Goal: Task Accomplishment & Management: Manage account settings

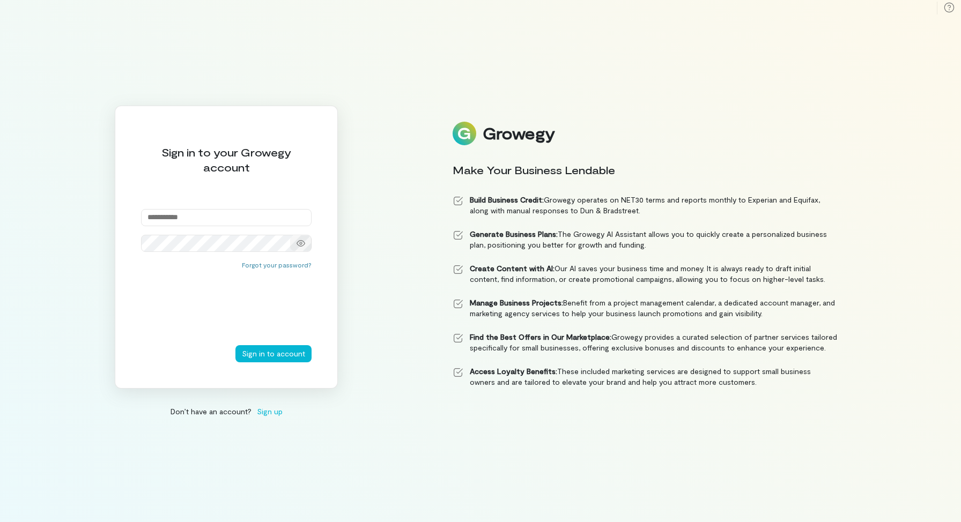
type input "**********"
click at [301, 246] on icon at bounding box center [300, 243] width 9 height 9
click at [373, 330] on div "**********" at bounding box center [480, 261] width 961 height 522
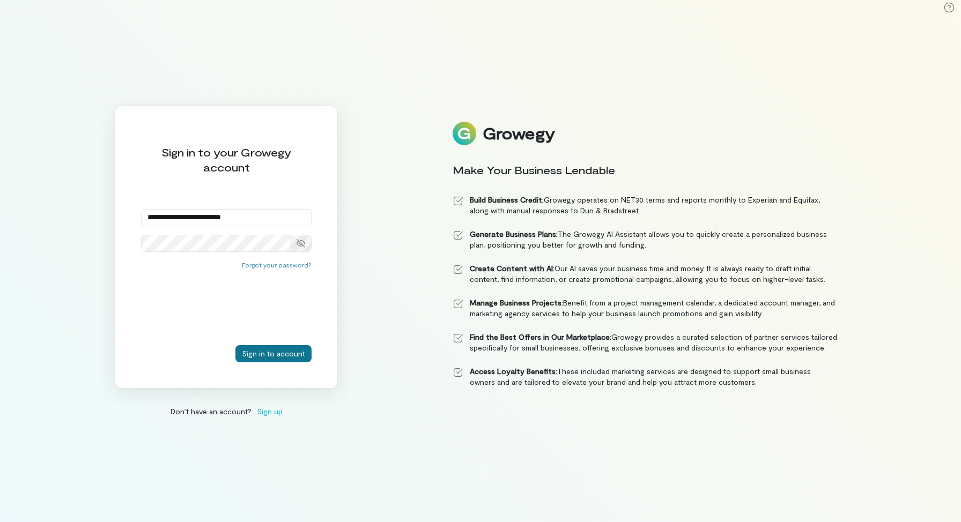
click at [271, 353] on button "Sign in to account" at bounding box center [273, 353] width 76 height 17
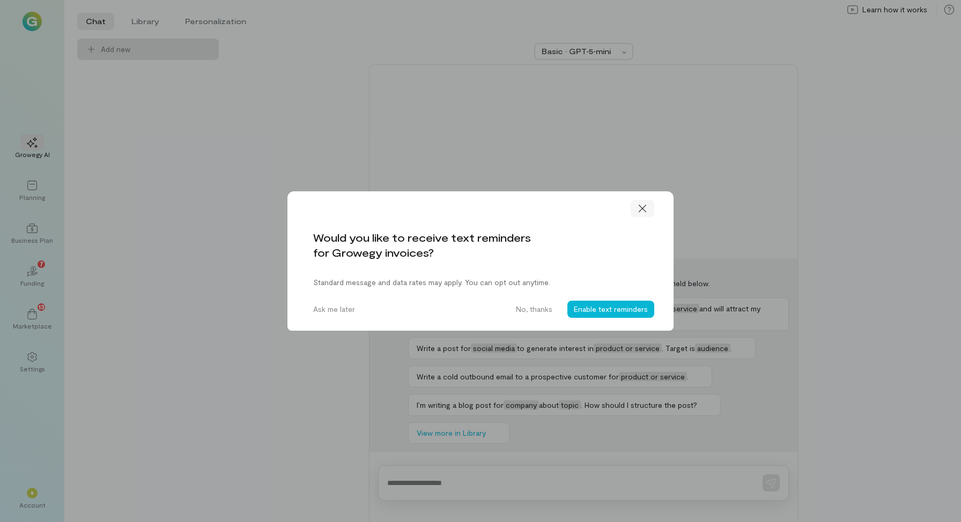
click at [643, 206] on icon at bounding box center [642, 208] width 11 height 11
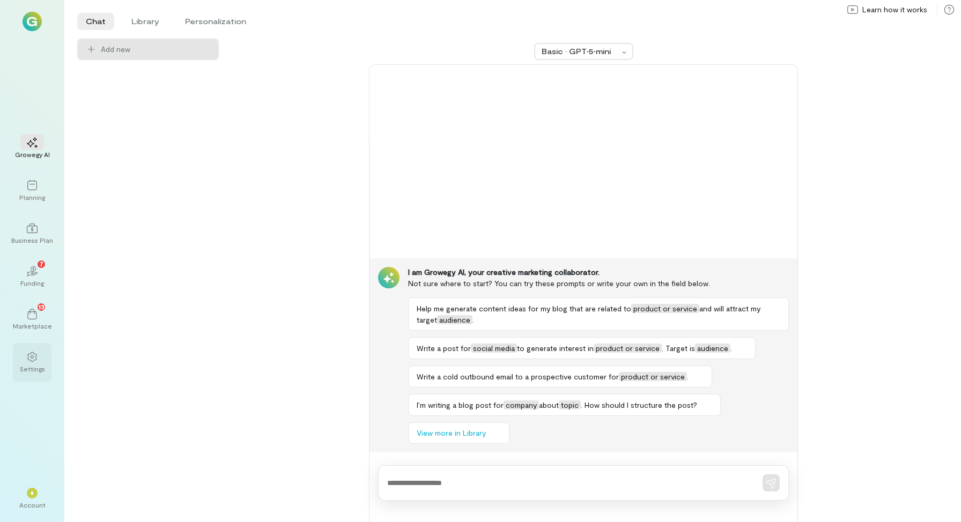
click at [28, 359] on icon at bounding box center [31, 357] width 9 height 10
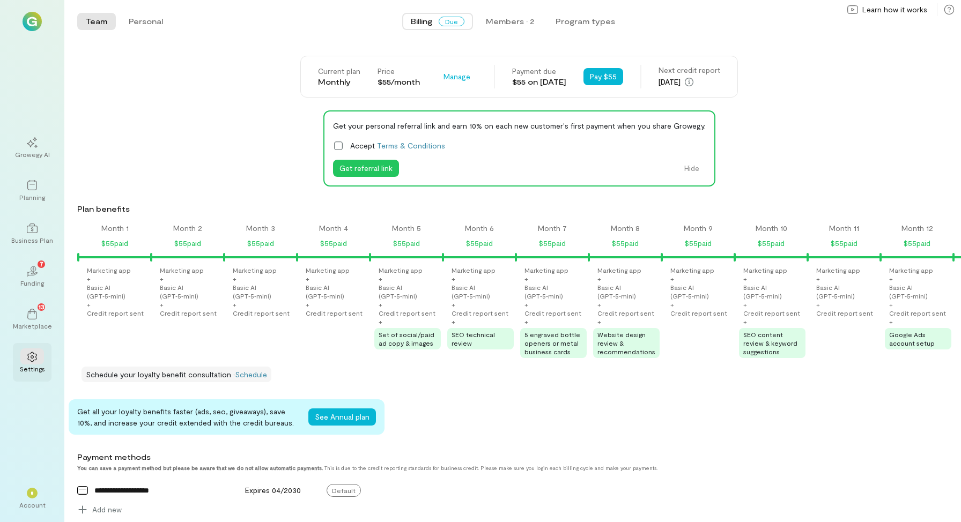
scroll to position [0, 935]
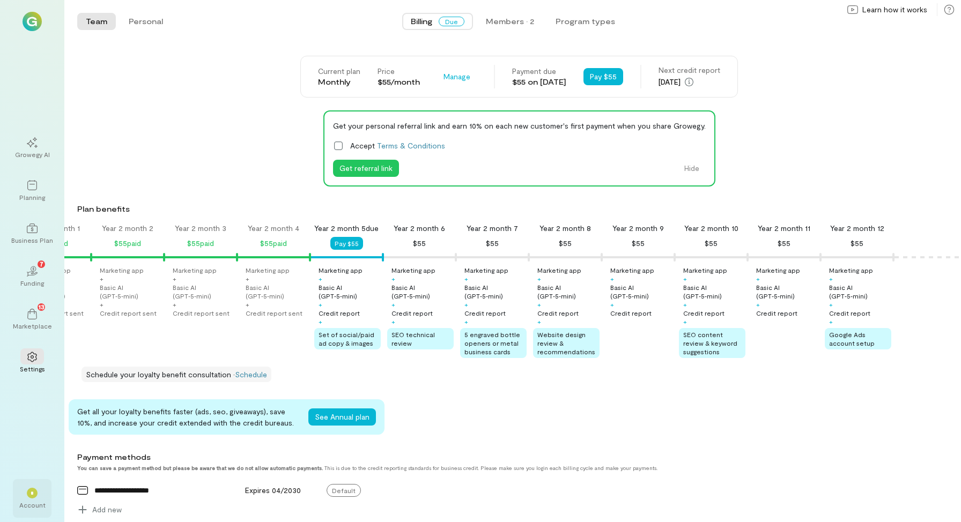
click at [32, 496] on div "*" at bounding box center [32, 493] width 11 height 11
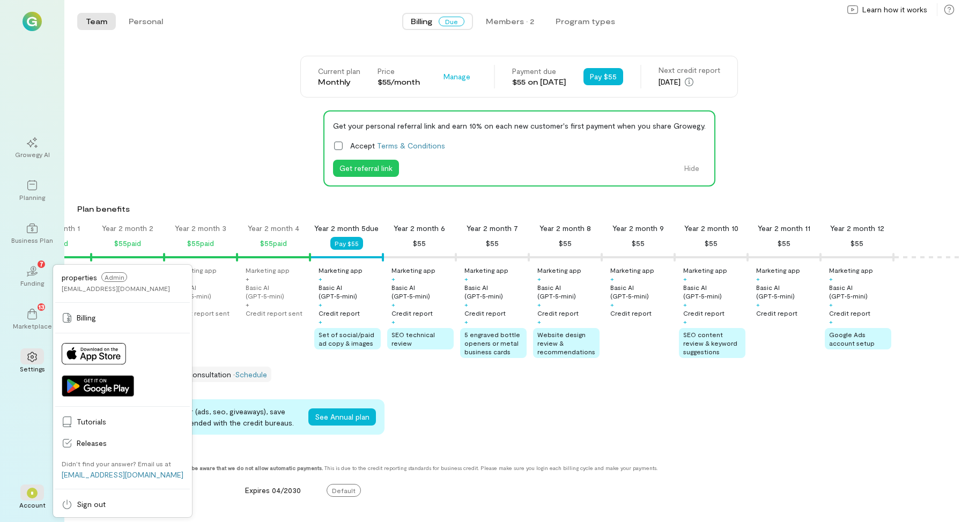
click at [32, 442] on div "Growegy AI Planning Business Plan 02 7 Funding 13 Marketplace Settings * Accoun…" at bounding box center [32, 261] width 64 height 522
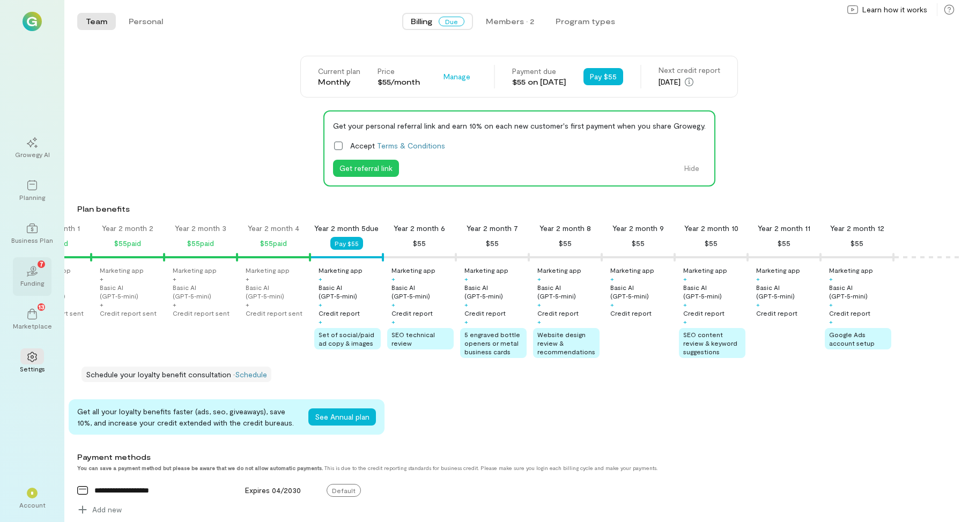
click at [32, 277] on div "02 7" at bounding box center [32, 271] width 24 height 16
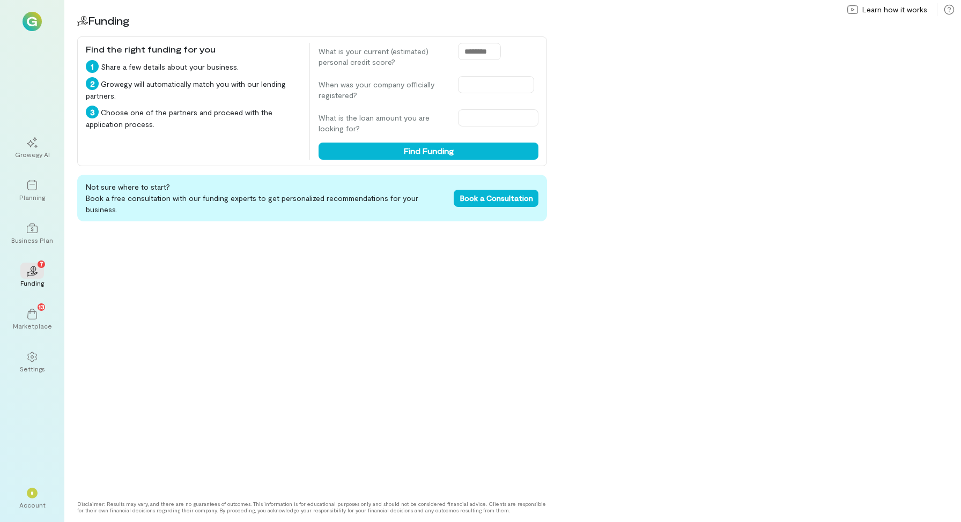
click at [108, 364] on div "Not sure where to start? Book a free consultation with our funding experts to g…" at bounding box center [312, 333] width 470 height 317
click at [34, 358] on icon at bounding box center [32, 357] width 11 height 11
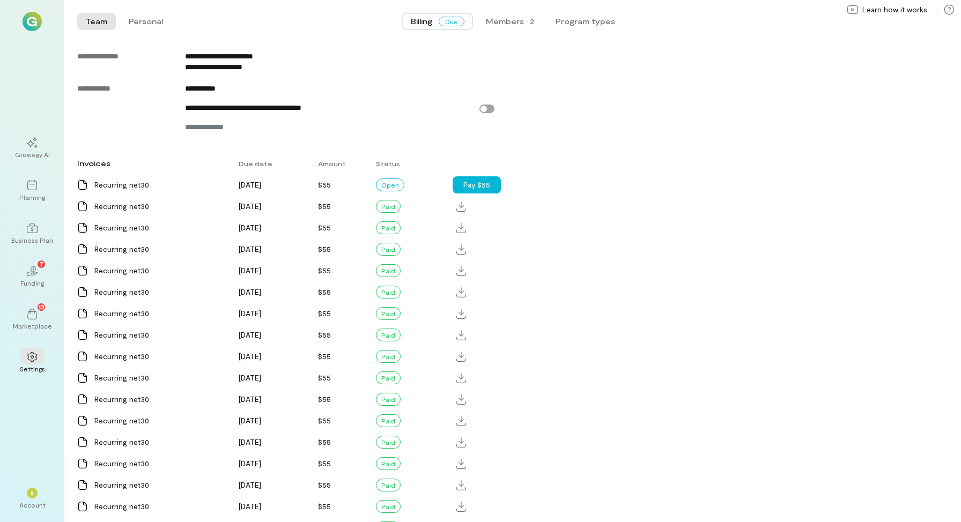
scroll to position [620, 0]
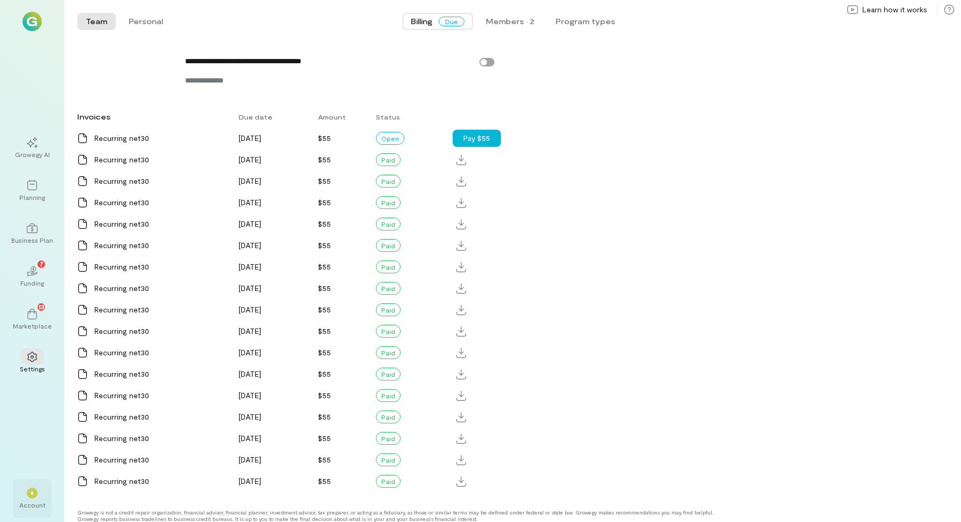
click at [31, 492] on span "*" at bounding box center [32, 493] width 3 height 6
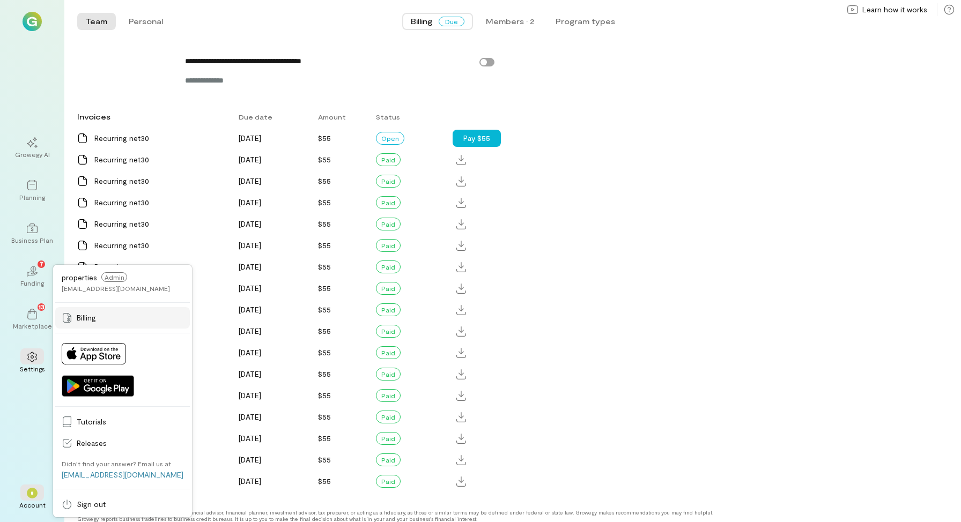
click at [87, 318] on span "Billing" at bounding box center [130, 318] width 107 height 11
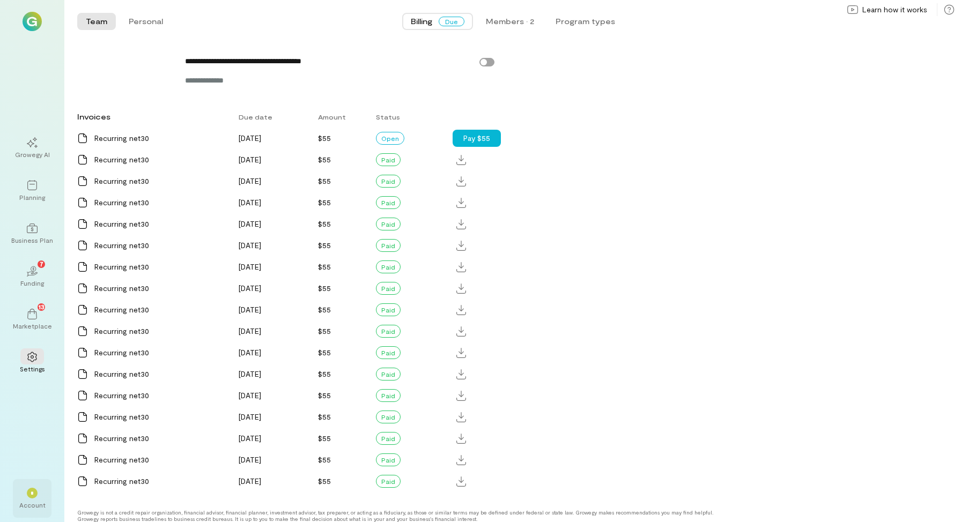
click at [32, 497] on div "*" at bounding box center [32, 493] width 11 height 11
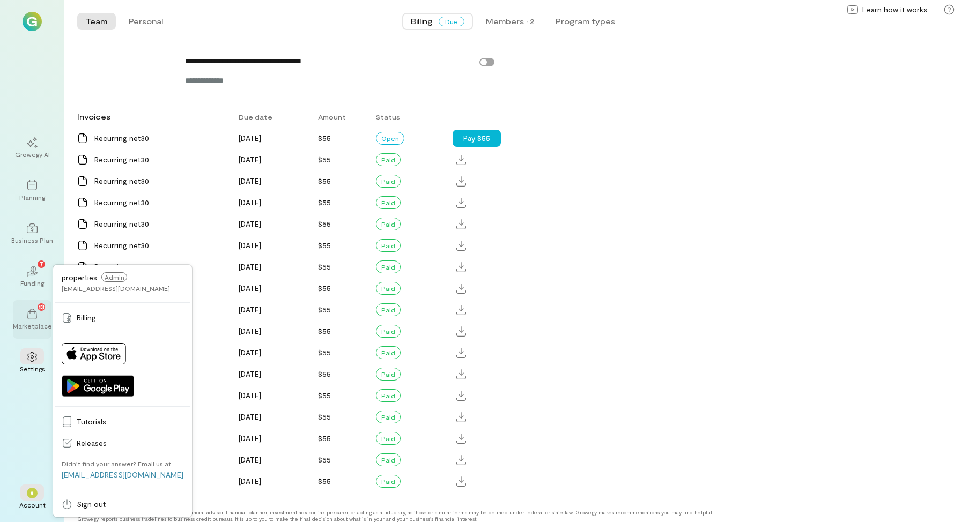
click at [33, 316] on icon at bounding box center [32, 314] width 11 height 11
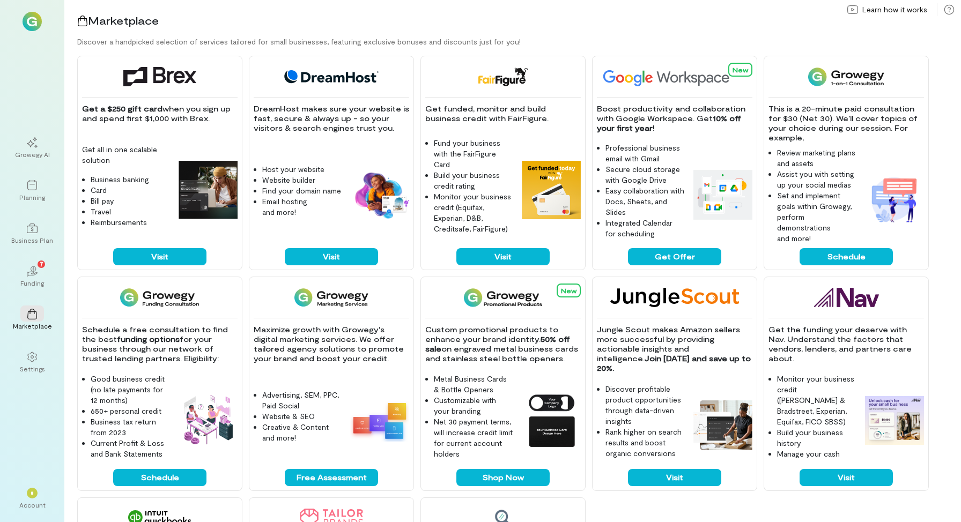
click at [29, 22] on img at bounding box center [32, 21] width 19 height 19
click at [28, 499] on div "*" at bounding box center [32, 493] width 24 height 16
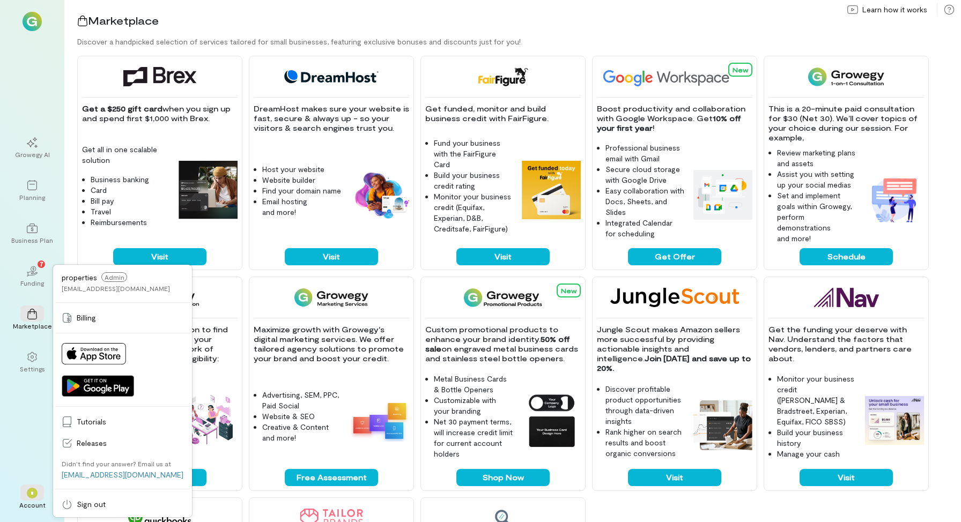
click at [721, 22] on div "Marketplace" at bounding box center [518, 20] width 883 height 15
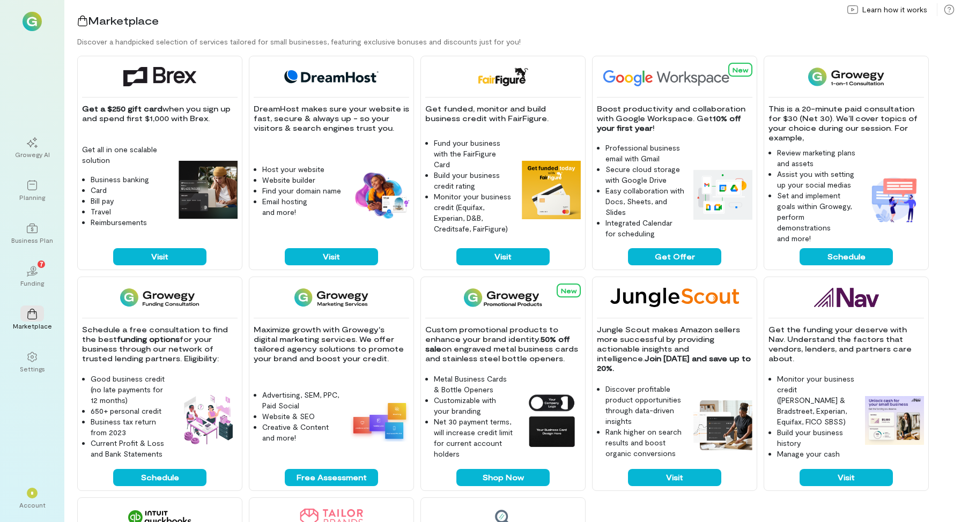
scroll to position [203, 0]
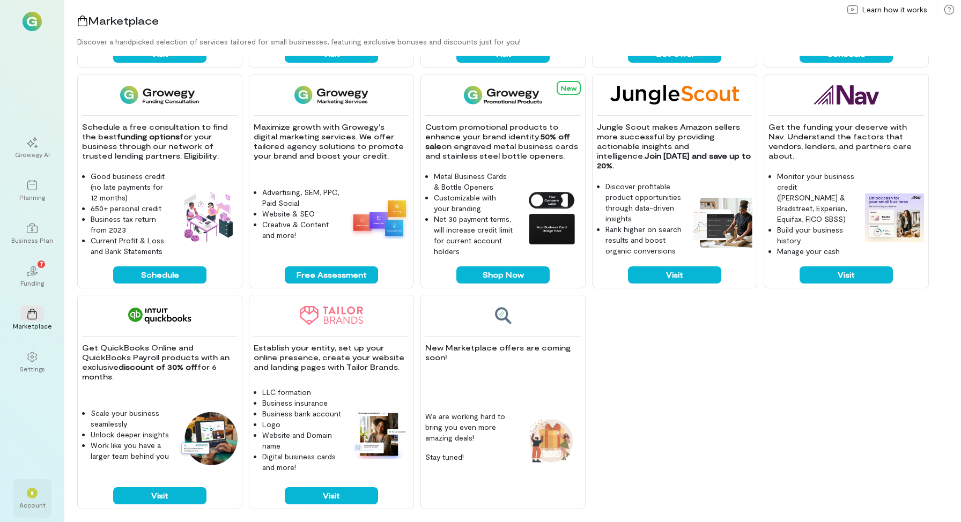
click at [27, 491] on div "*" at bounding box center [32, 493] width 11 height 11
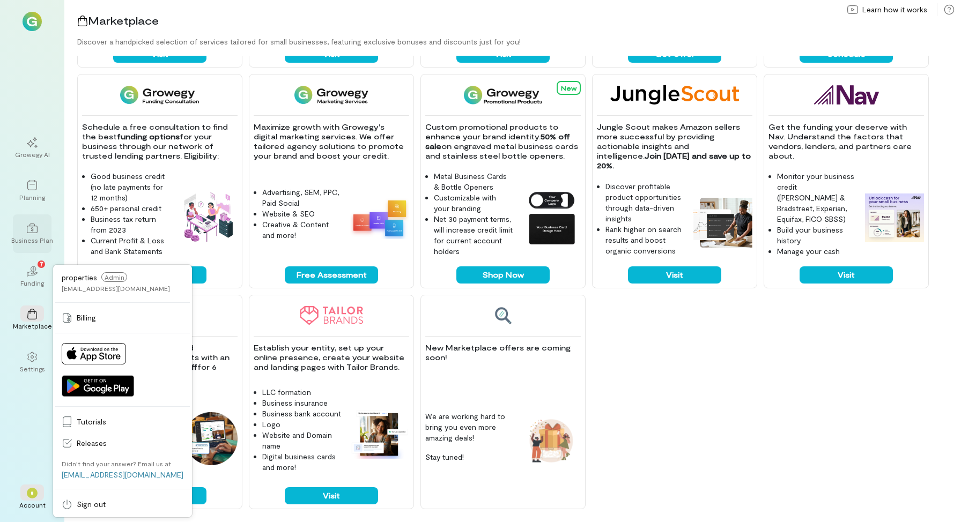
click at [32, 232] on icon at bounding box center [32, 228] width 11 height 11
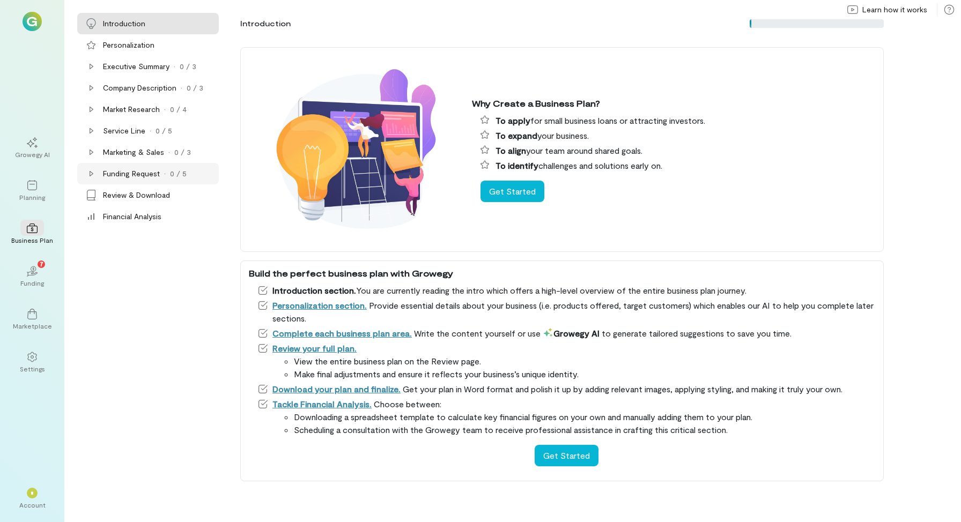
click at [91, 172] on icon at bounding box center [92, 173] width 4 height 5
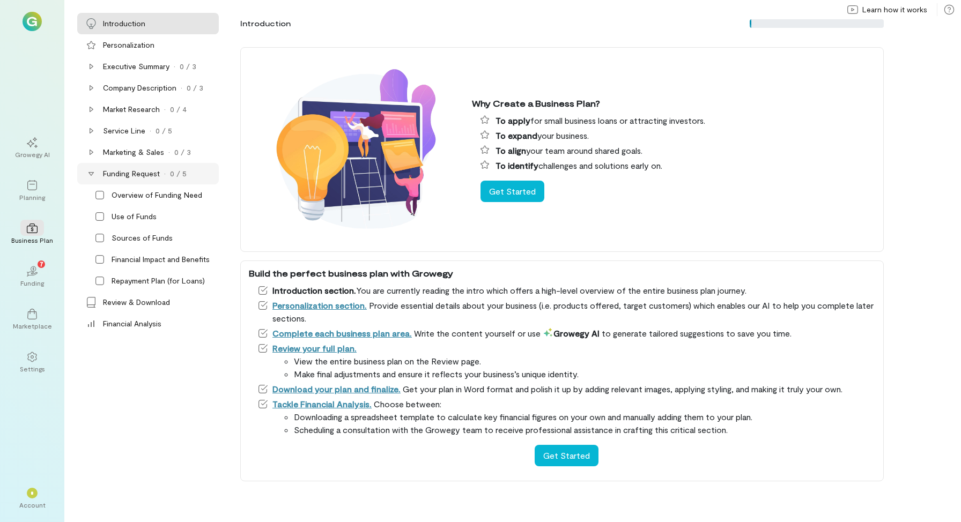
click at [91, 172] on icon at bounding box center [90, 174] width 5 height 4
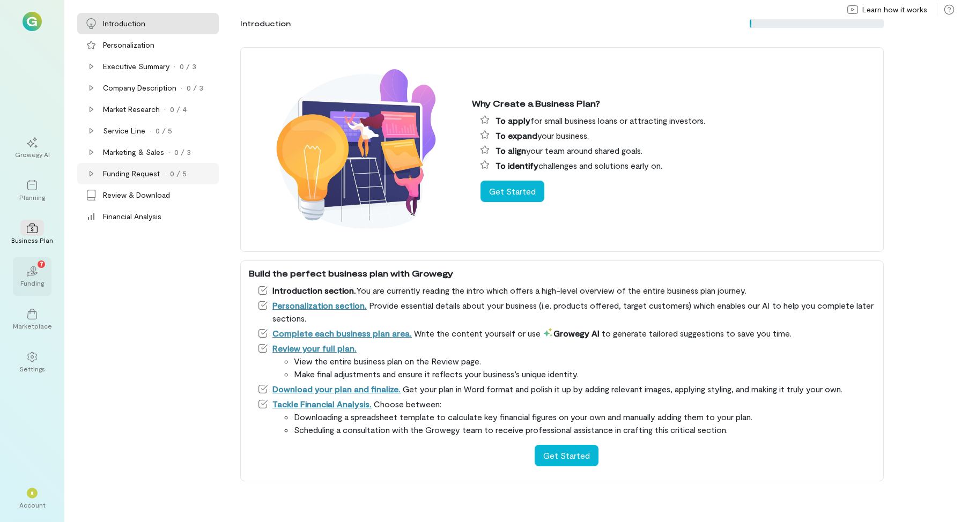
click at [27, 272] on icon at bounding box center [32, 274] width 12 height 5
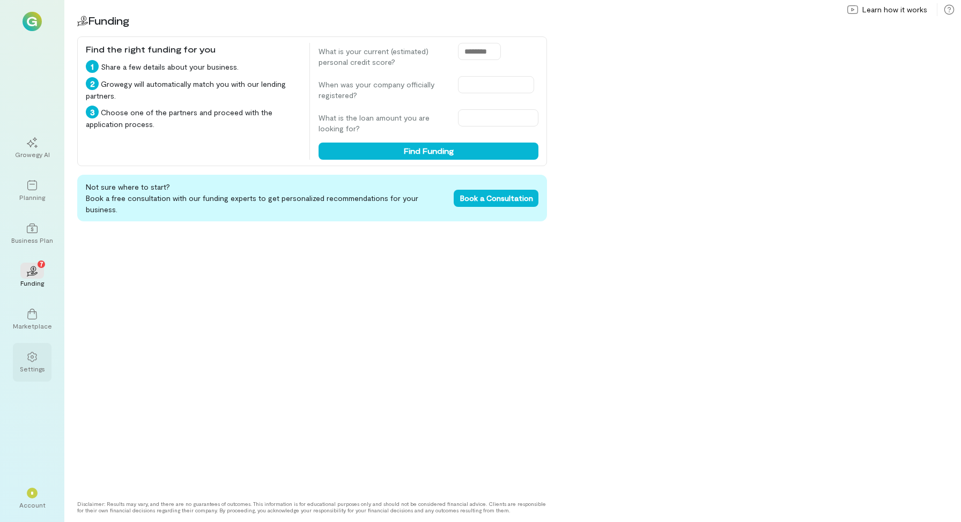
click at [32, 365] on div "Settings" at bounding box center [32, 369] width 25 height 9
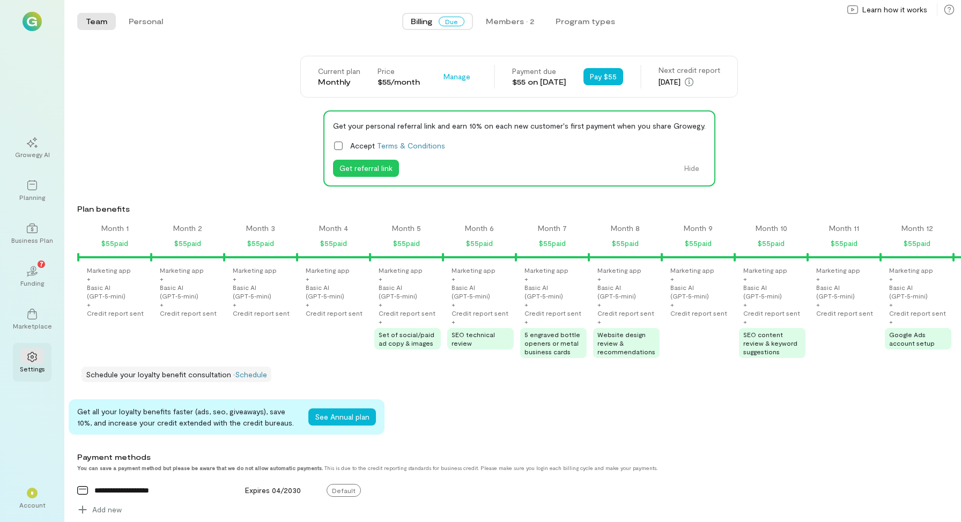
scroll to position [0, 935]
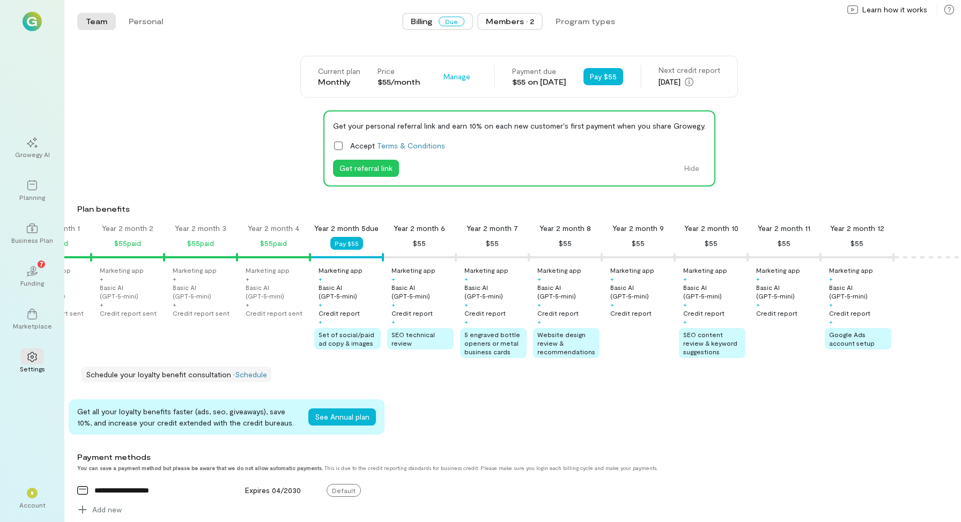
click at [520, 21] on div "Members · 2" at bounding box center [510, 21] width 48 height 11
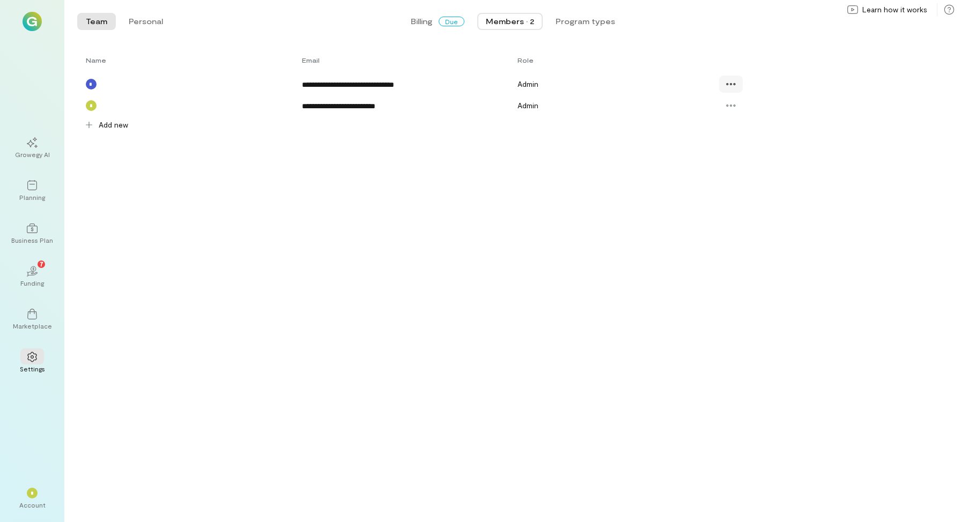
click at [728, 84] on icon at bounding box center [730, 84] width 11 height 11
click at [571, 20] on button "Program types" at bounding box center [585, 21] width 77 height 17
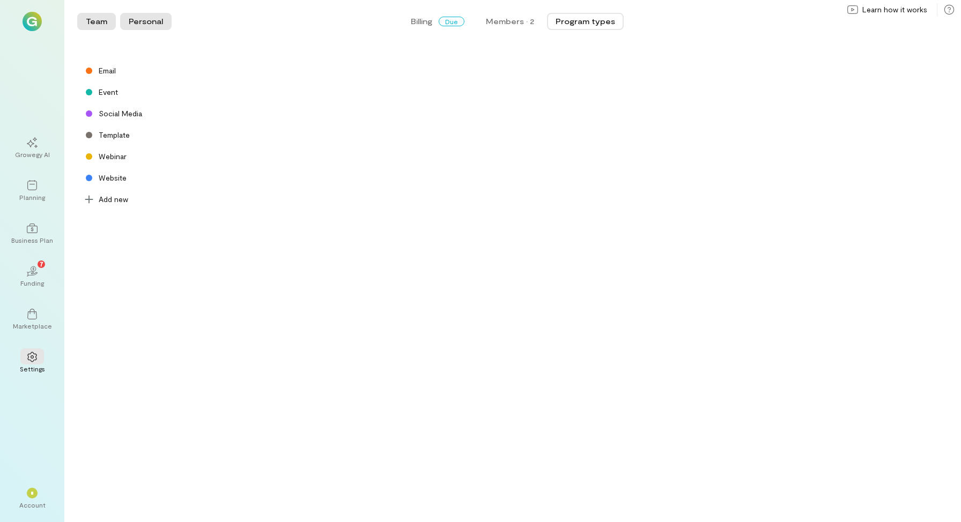
click at [140, 19] on button "Personal" at bounding box center [145, 21] width 51 height 17
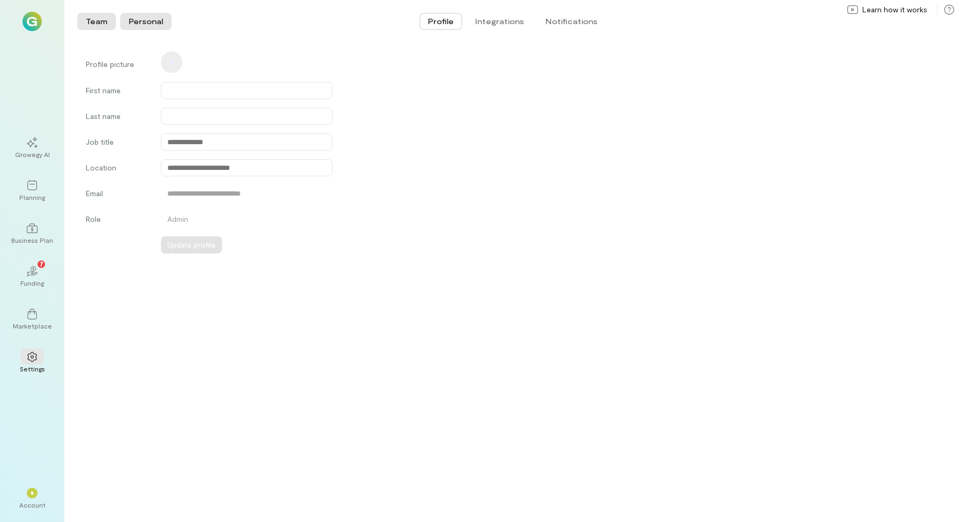
click at [95, 19] on button "Team" at bounding box center [96, 21] width 39 height 17
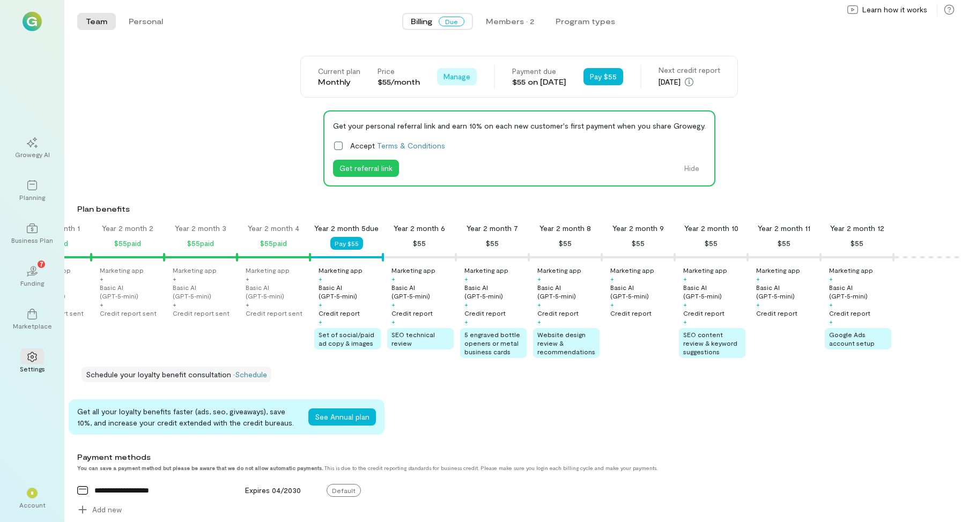
click at [451, 78] on span "Manage" at bounding box center [456, 76] width 27 height 11
click at [461, 123] on span "Cancel plan" at bounding box center [488, 121] width 55 height 11
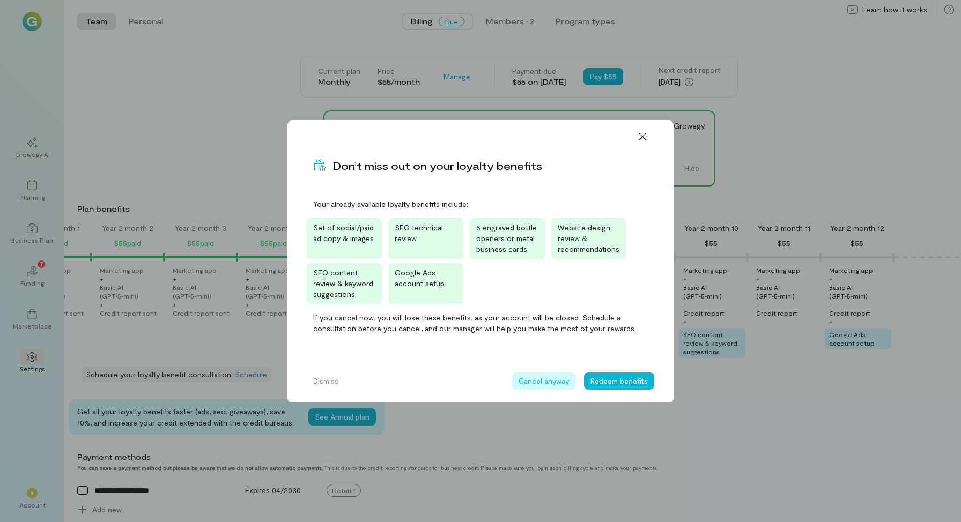
click at [525, 380] on button "Cancel anyway" at bounding box center [543, 381] width 63 height 17
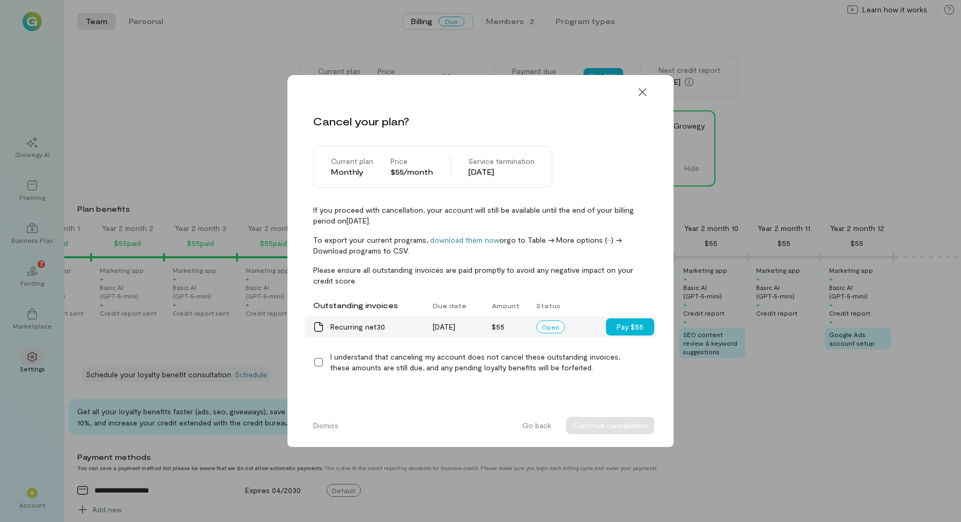
click at [402, 326] on div "Recurring net30" at bounding box center [375, 327] width 90 height 11
click at [320, 363] on icon at bounding box center [318, 362] width 11 height 11
click at [621, 428] on button "Continue cancellation" at bounding box center [610, 425] width 88 height 17
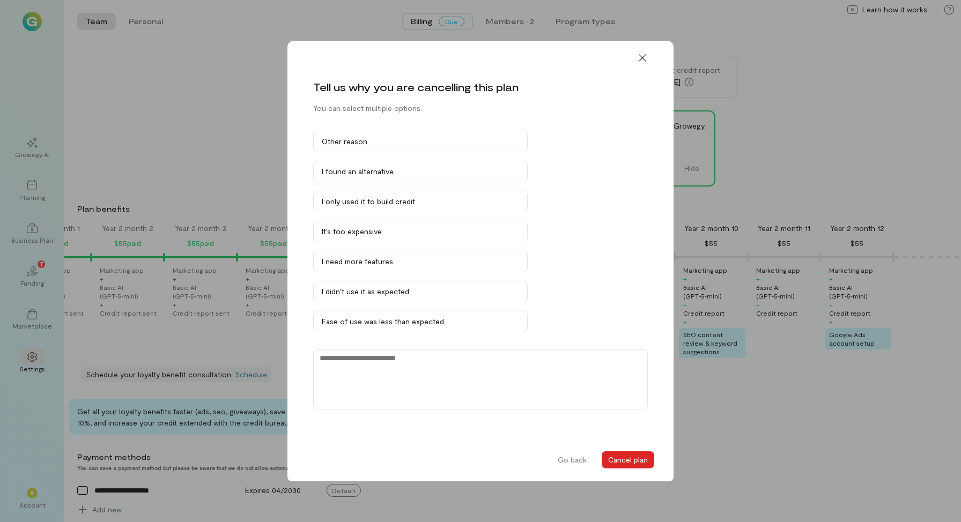
click at [621, 461] on button "Cancel plan" at bounding box center [627, 459] width 53 height 17
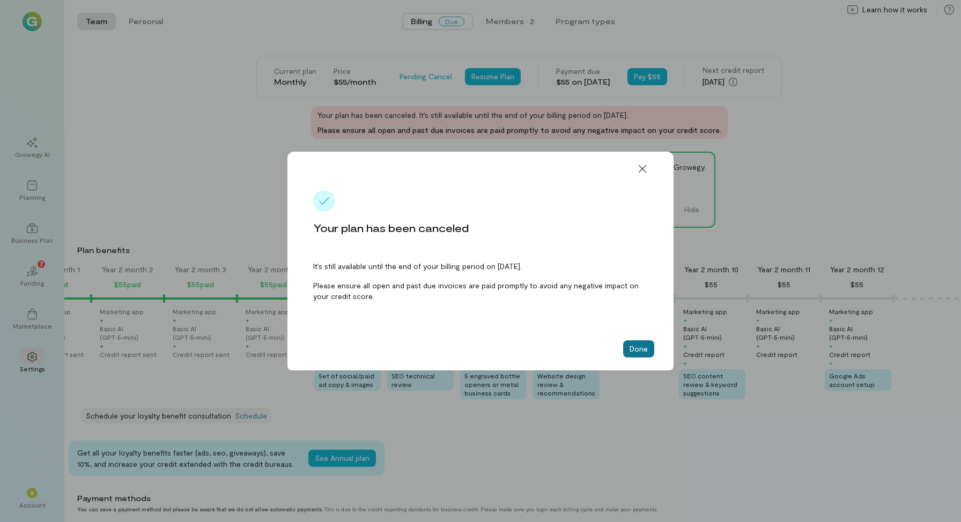
click at [637, 353] on button "Done" at bounding box center [638, 348] width 31 height 17
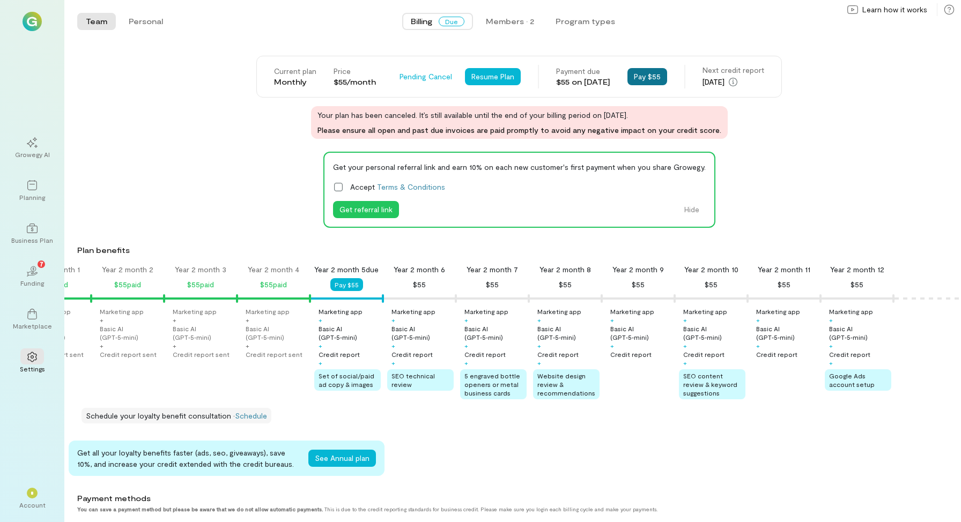
click at [658, 75] on button "Pay $55" at bounding box center [647, 76] width 40 height 17
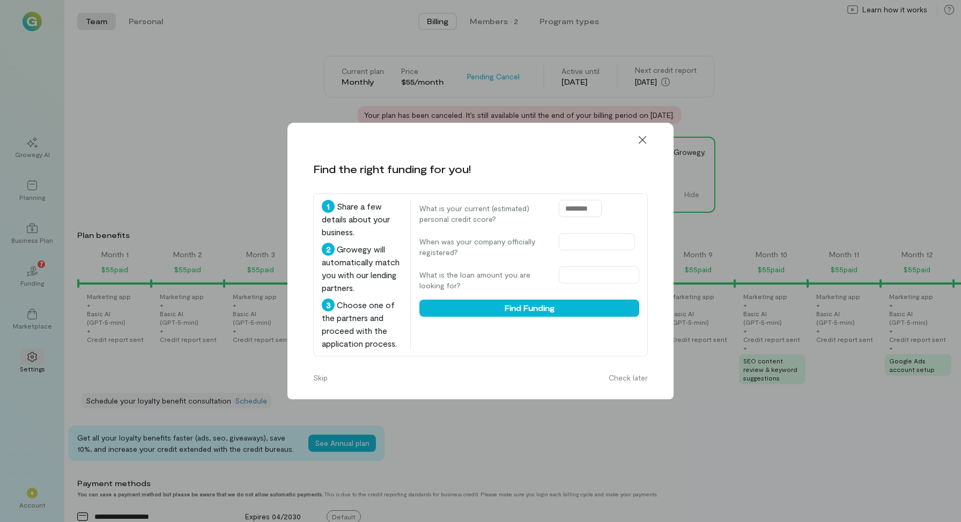
scroll to position [0, 935]
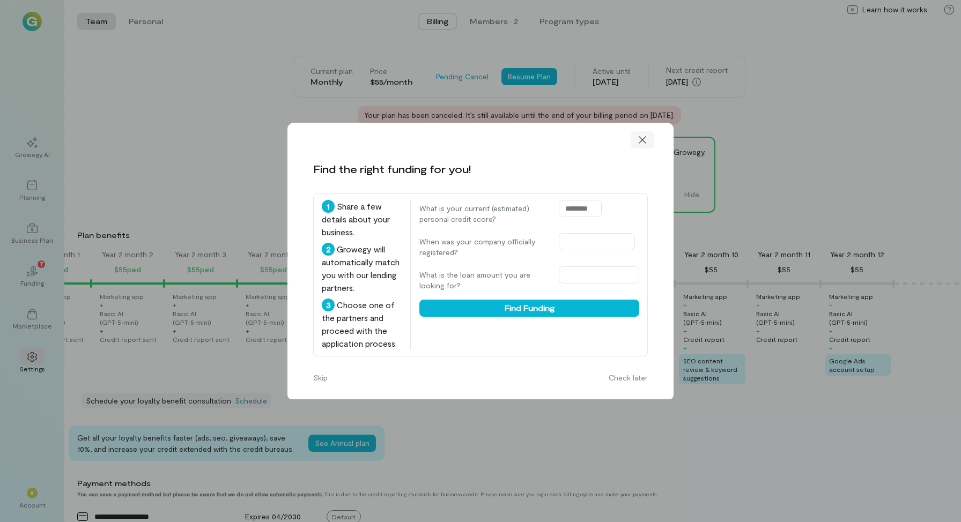
click at [642, 140] on icon at bounding box center [642, 140] width 8 height 8
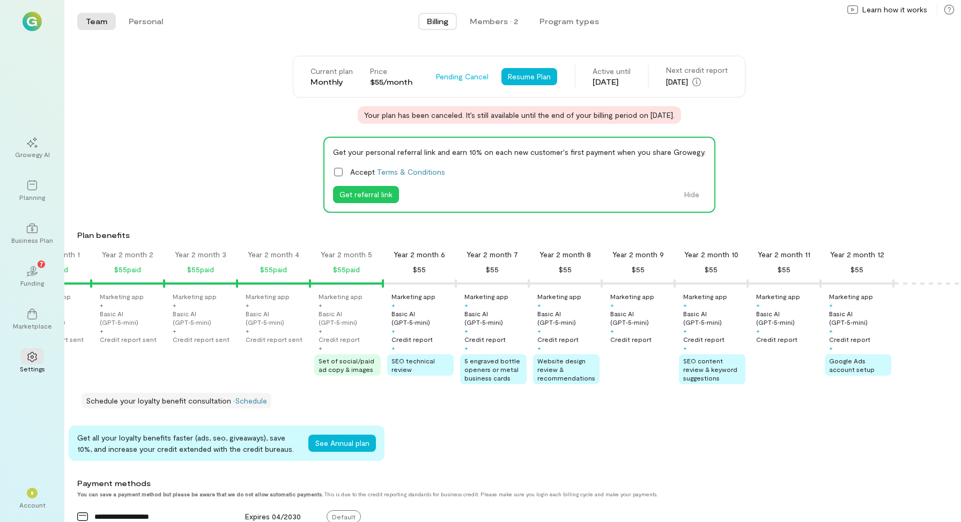
click at [642, 140] on div "Get your personal referral link and earn 10% on each new customer's first payme…" at bounding box center [519, 175] width 392 height 76
